Goal: Book appointment/travel/reservation

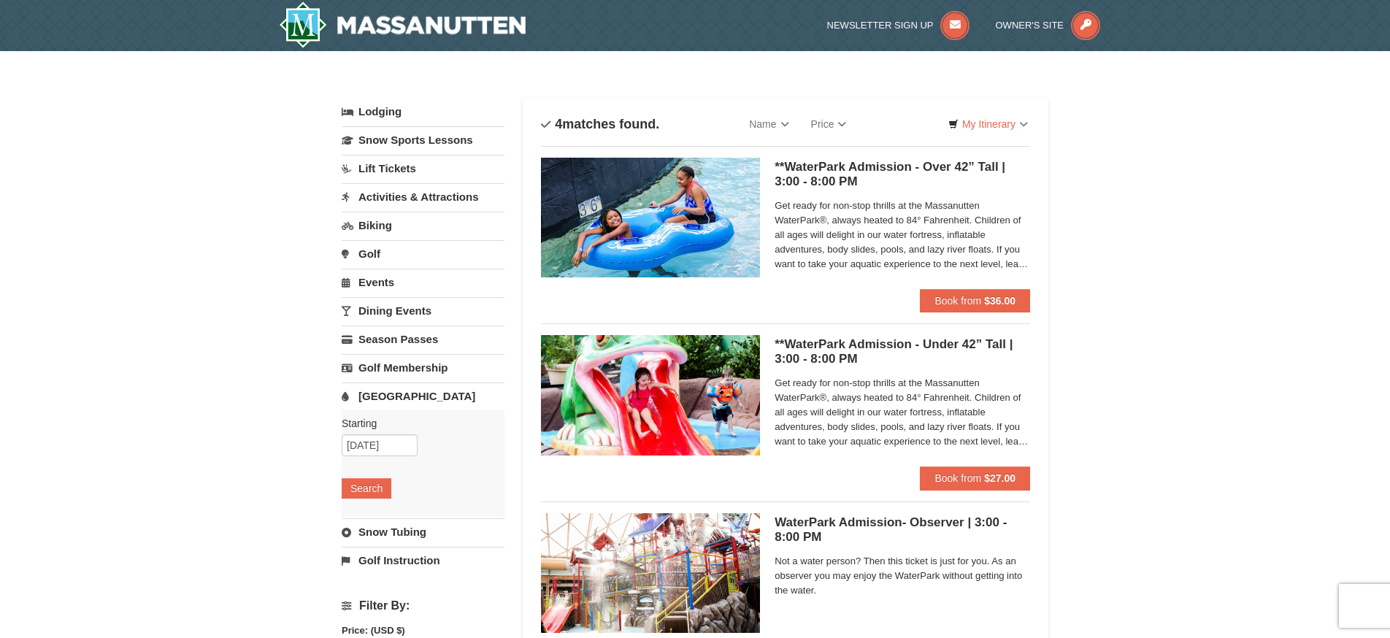
click at [380, 202] on link "Activities & Attractions" at bounding box center [423, 196] width 163 height 27
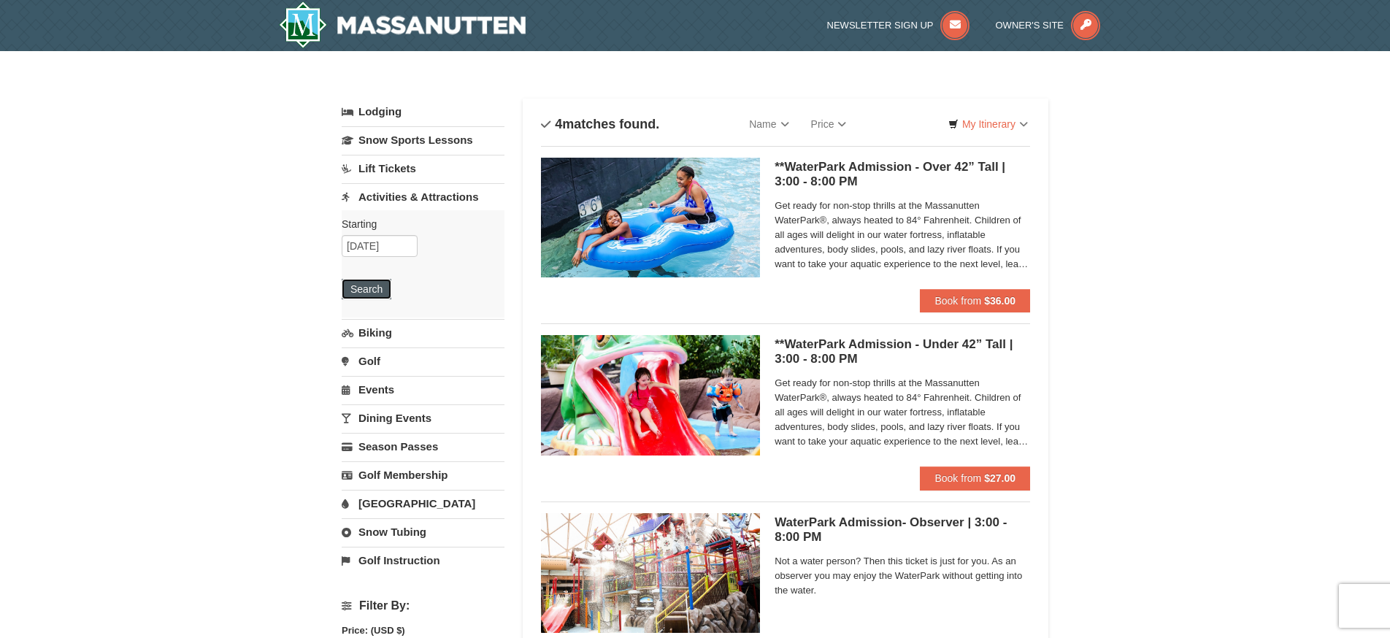
click at [363, 292] on button "Search" at bounding box center [367, 289] width 50 height 20
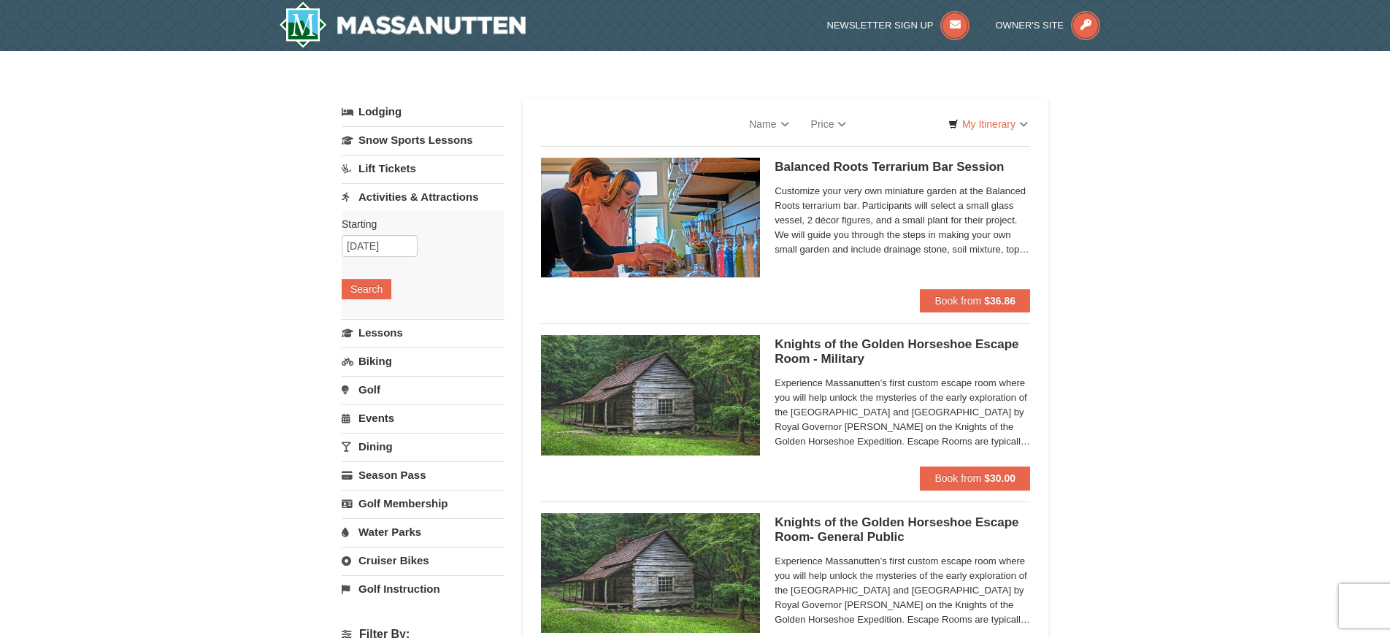
select select "10"
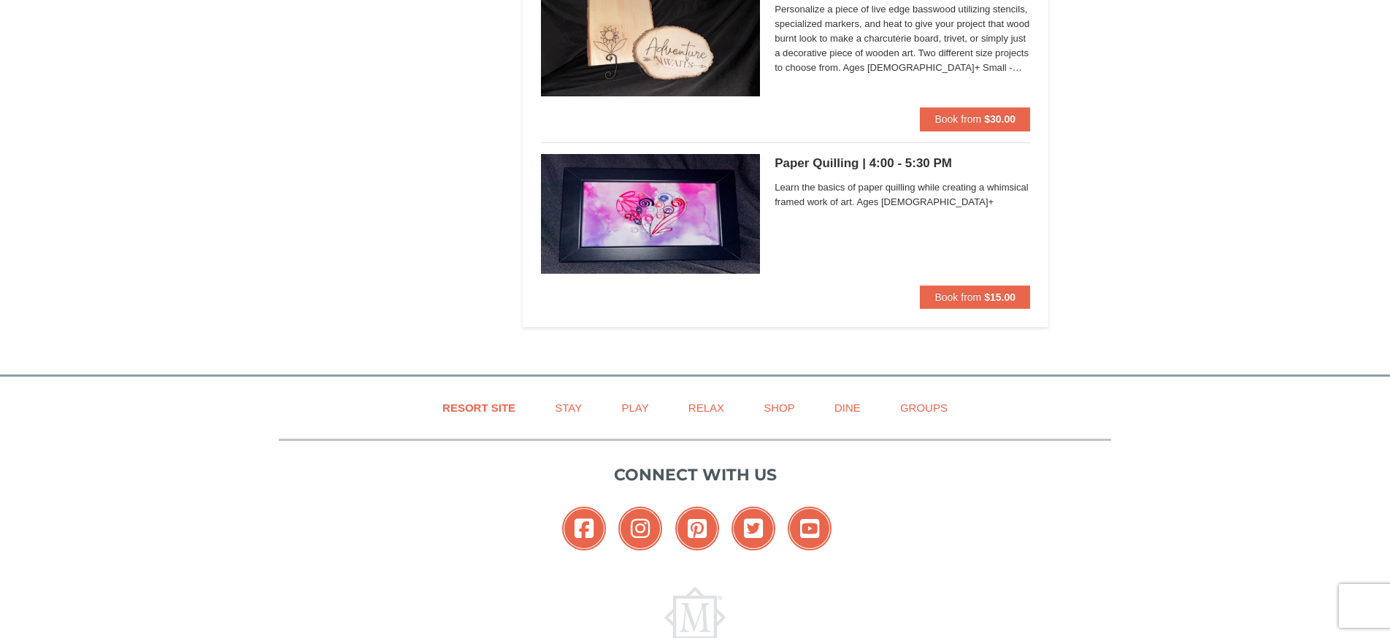
scroll to position [5158, 0]
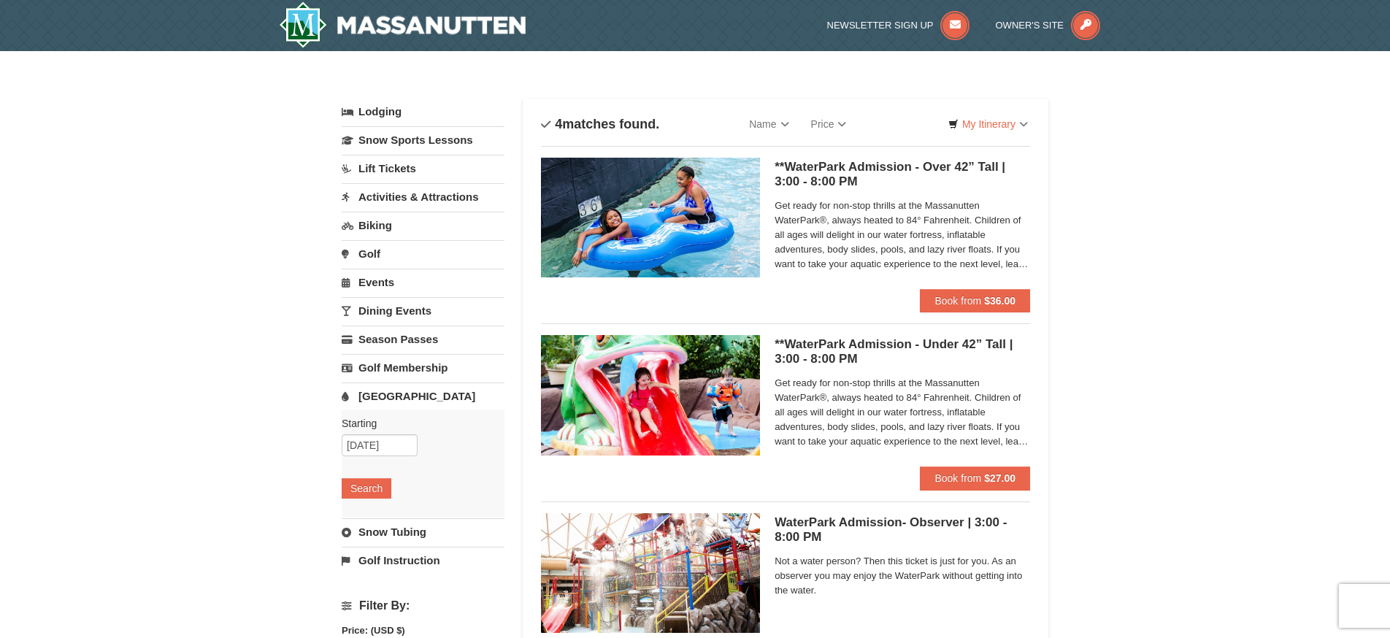
click at [386, 286] on link "Events" at bounding box center [423, 282] width 163 height 27
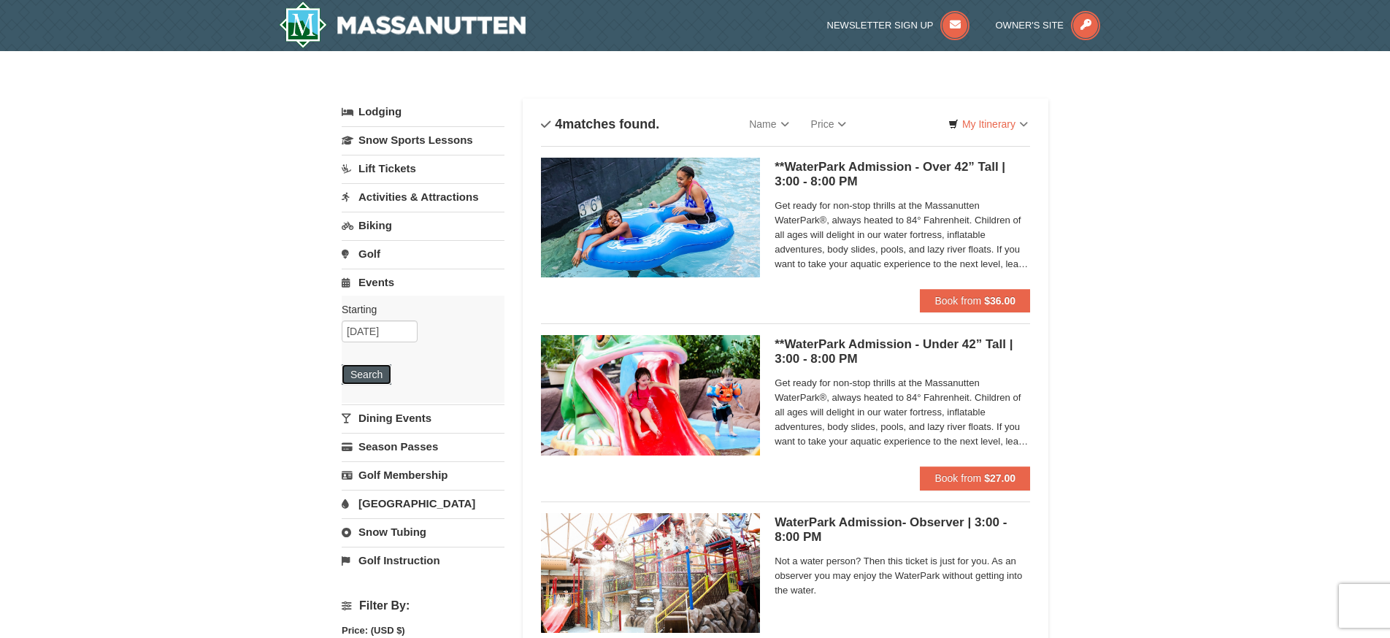
click at [363, 375] on button "Search" at bounding box center [367, 374] width 50 height 20
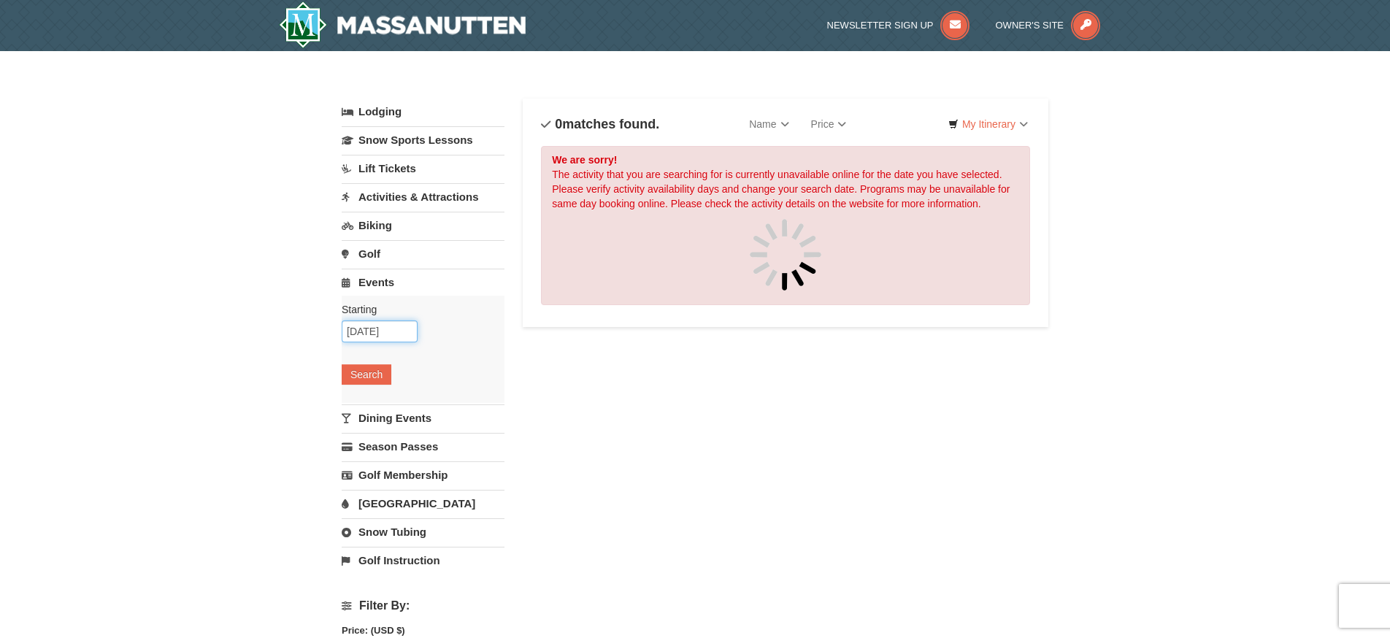
click at [391, 331] on input "[DATE]" at bounding box center [380, 331] width 76 height 22
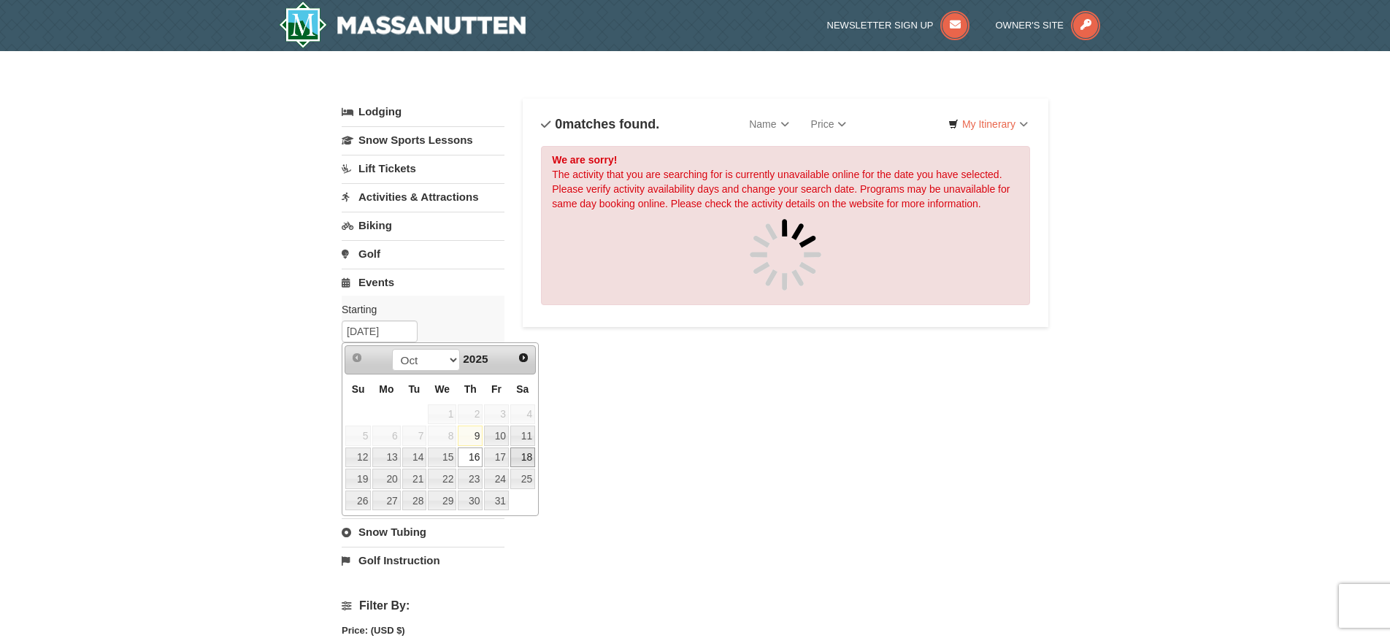
click at [517, 463] on link "18" at bounding box center [522, 457] width 25 height 20
type input "[DATE]"
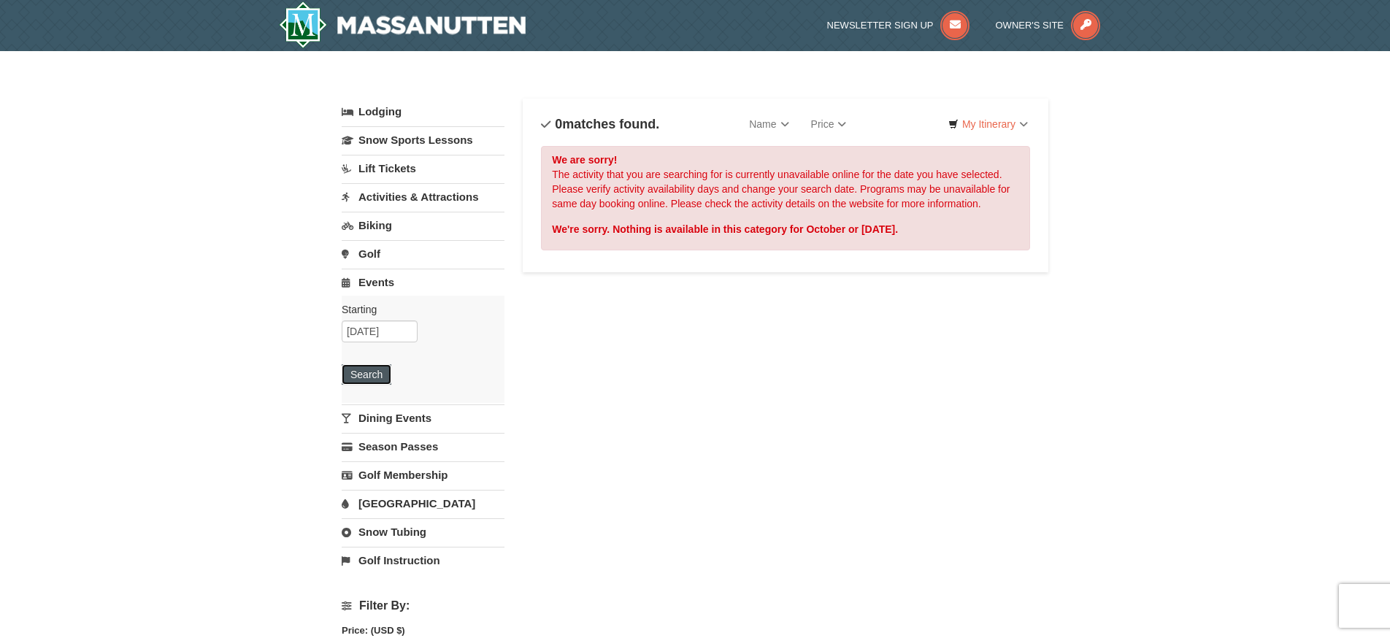
click at [360, 375] on button "Search" at bounding box center [367, 374] width 50 height 20
click at [399, 421] on link "Dining Events" at bounding box center [423, 417] width 163 height 27
click at [372, 404] on button "Search" at bounding box center [367, 403] width 50 height 20
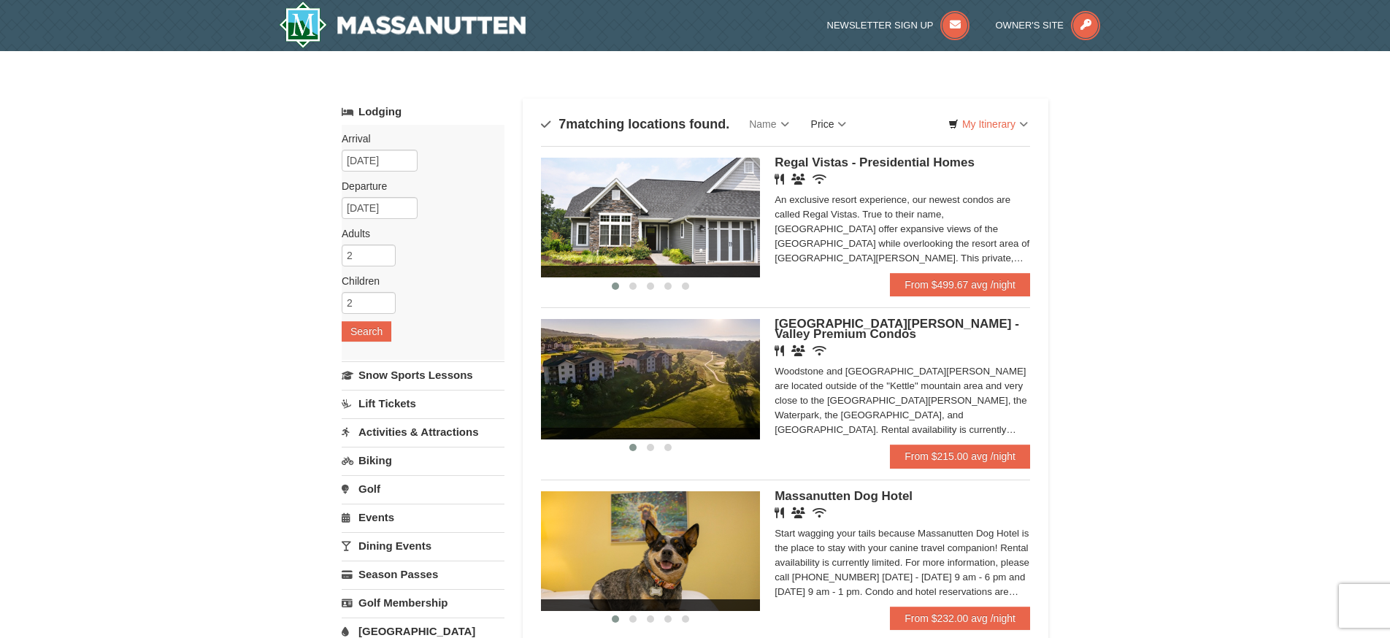
click at [841, 130] on link "Price" at bounding box center [829, 123] width 58 height 29
click at [841, 161] on link "Price (Low to High)" at bounding box center [859, 153] width 117 height 19
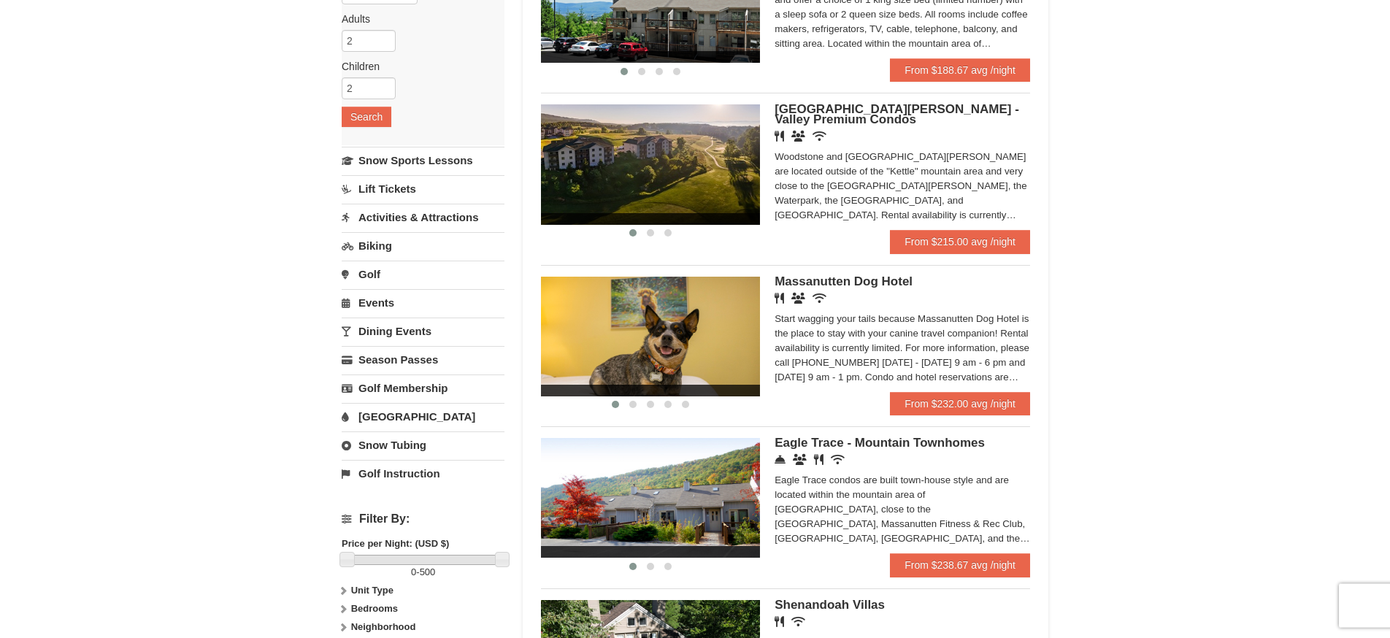
scroll to position [250, 0]
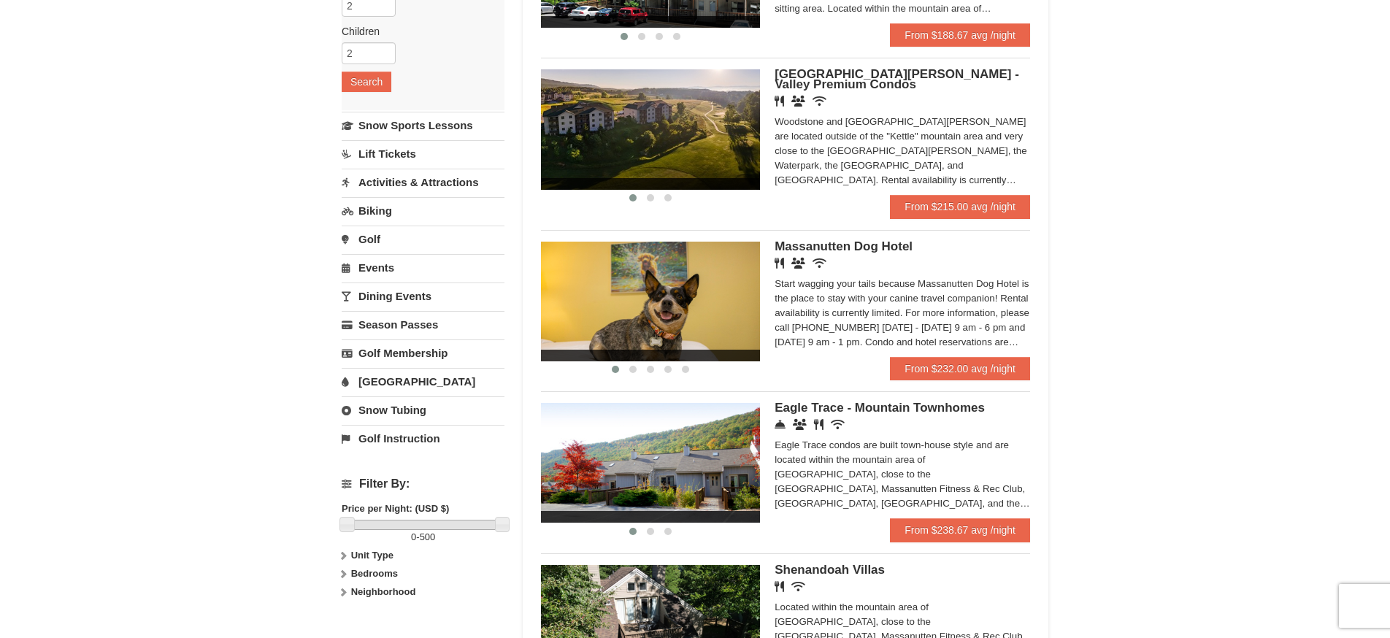
click at [614, 306] on img at bounding box center [650, 302] width 219 height 120
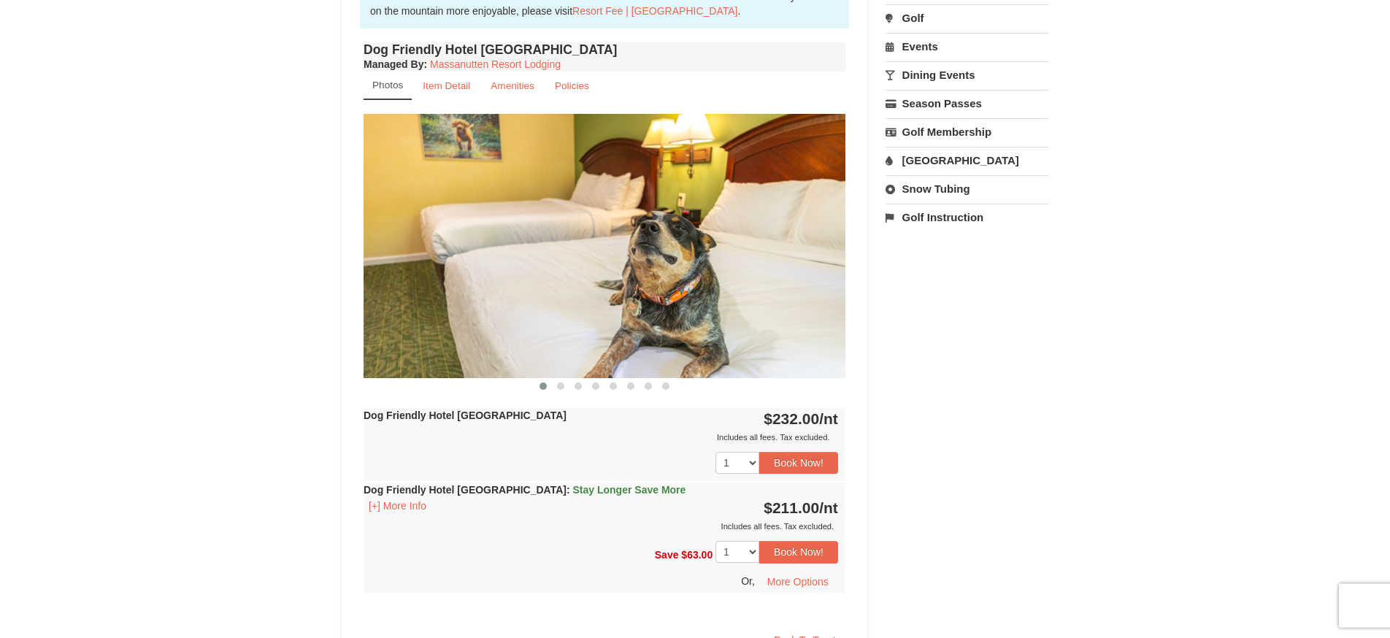
scroll to position [499, 0]
click at [674, 283] on img at bounding box center [604, 244] width 482 height 263
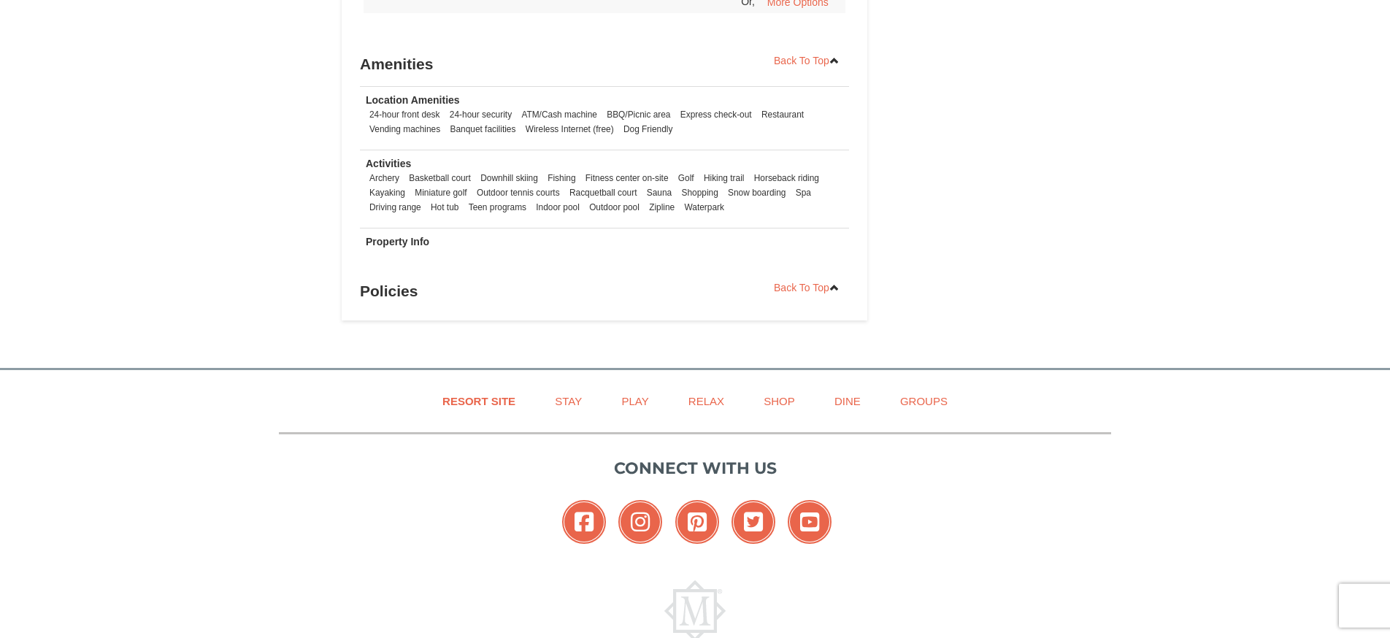
scroll to position [1082, 0]
